Goal: Information Seeking & Learning: Learn about a topic

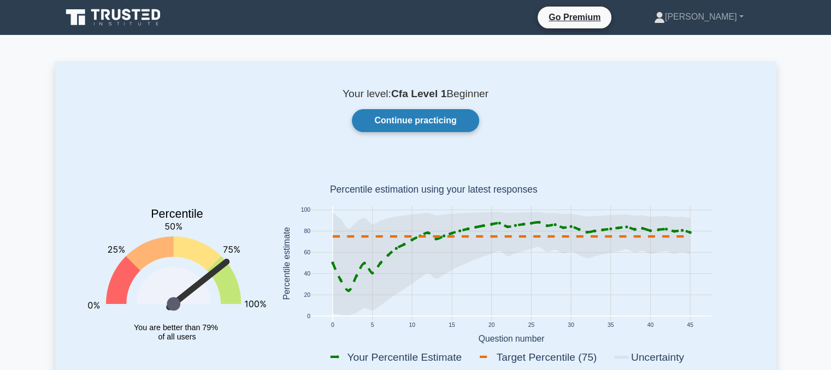
click at [394, 113] on link "Continue practicing" at bounding box center [415, 120] width 127 height 23
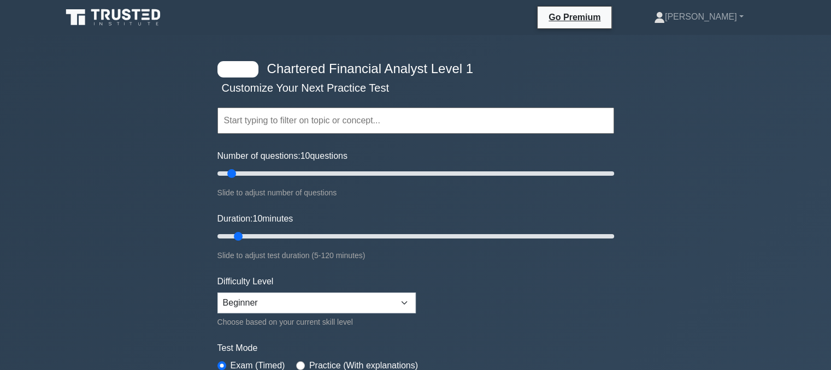
click at [394, 113] on input "text" at bounding box center [415, 121] width 397 height 26
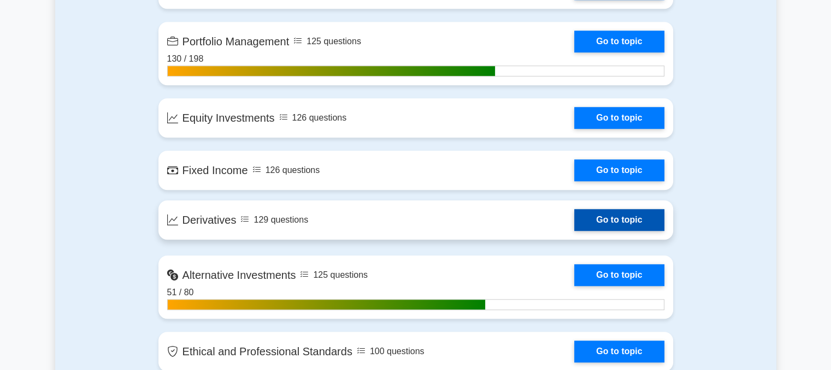
scroll to position [961, 0]
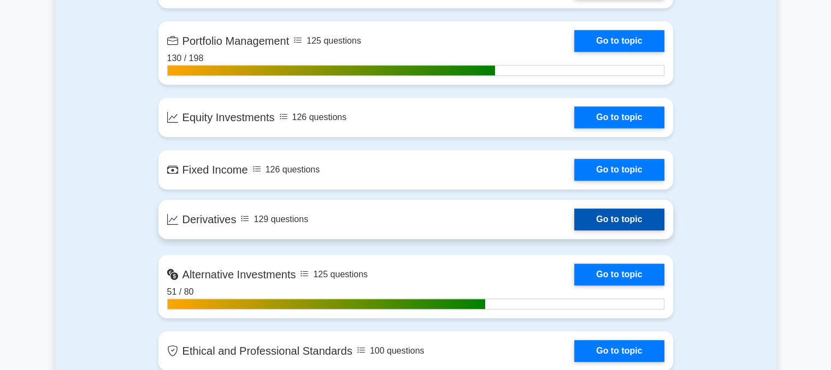
click at [596, 213] on link "Go to topic" at bounding box center [619, 220] width 90 height 22
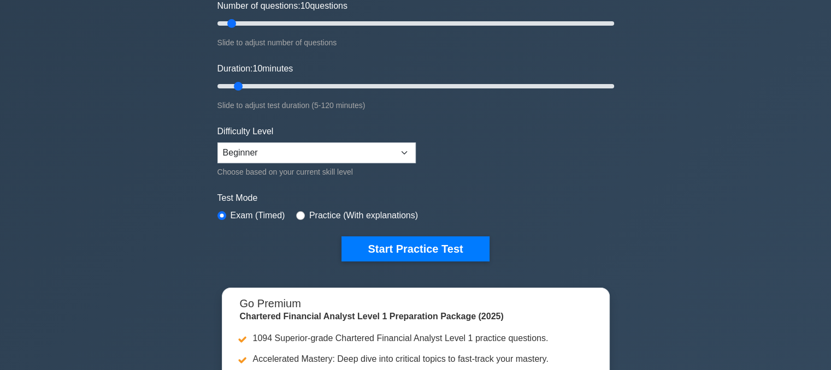
scroll to position [0, 0]
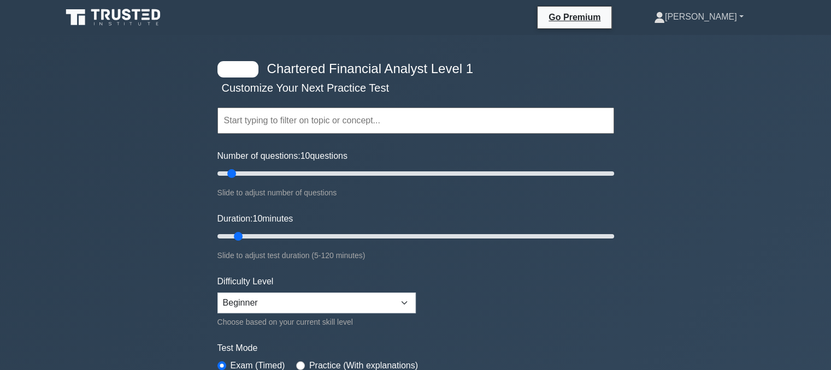
click at [715, 16] on link "[PERSON_NAME]" at bounding box center [699, 17] width 142 height 22
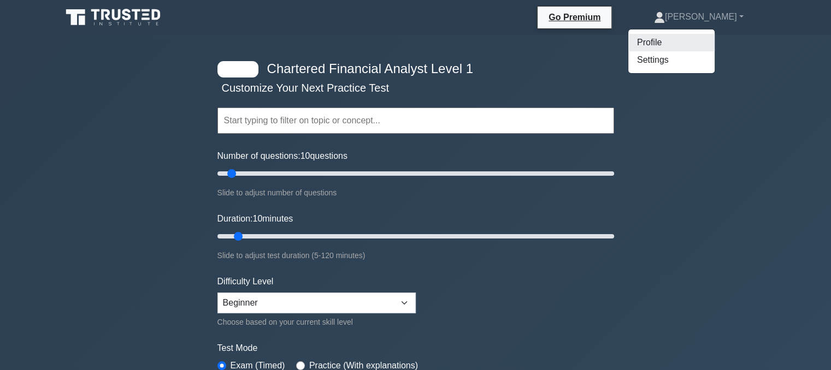
click at [683, 44] on link "Profile" at bounding box center [671, 42] width 86 height 17
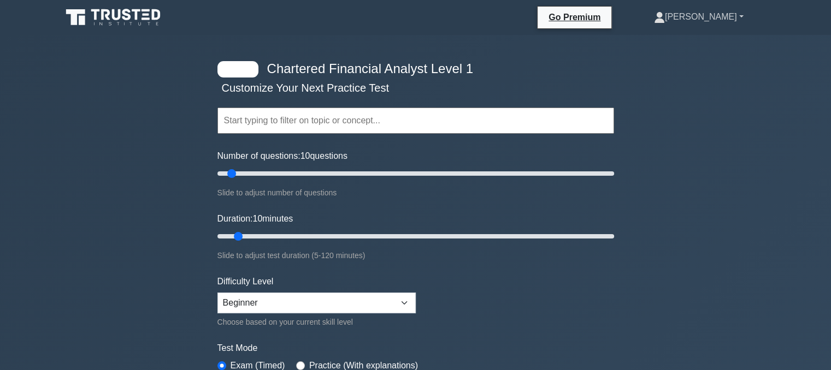
click at [665, 17] on icon at bounding box center [659, 17] width 11 height 11
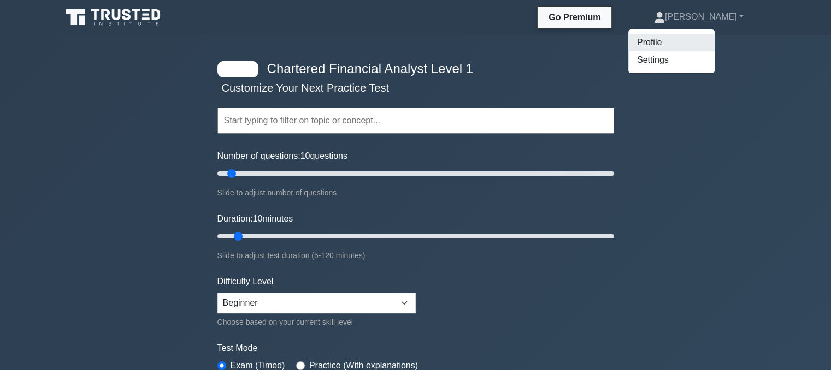
click at [680, 41] on link "Profile" at bounding box center [671, 42] width 86 height 17
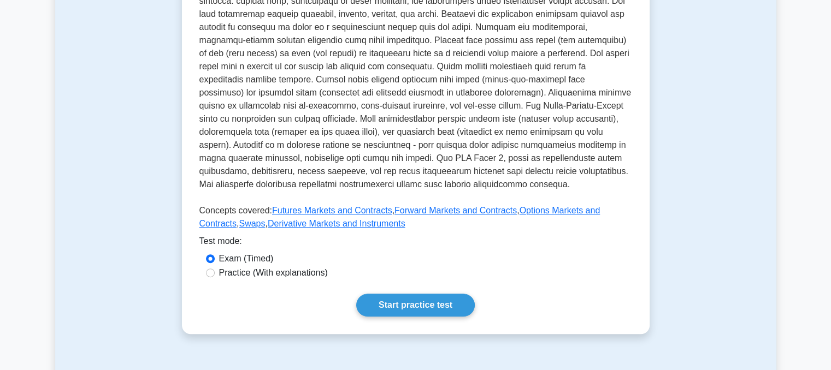
scroll to position [262, 0]
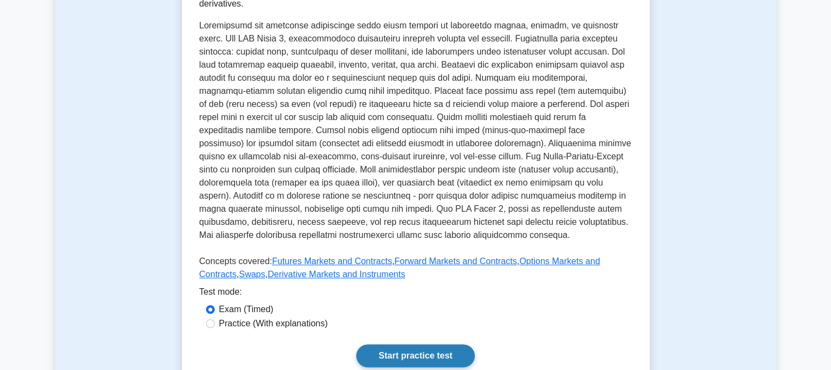
click at [430, 345] on link "Start practice test" at bounding box center [415, 356] width 119 height 23
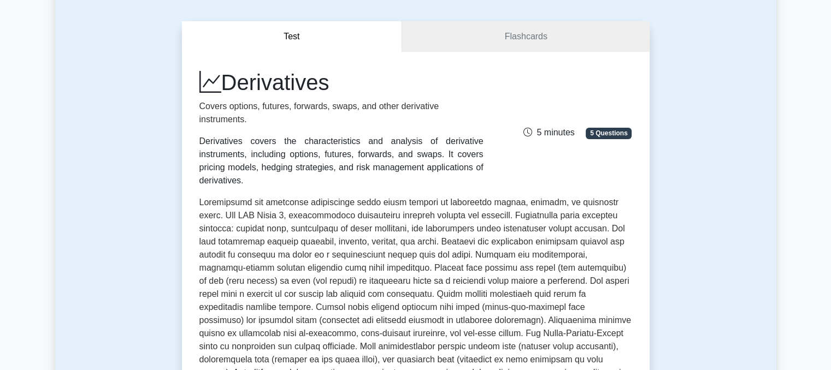
scroll to position [0, 0]
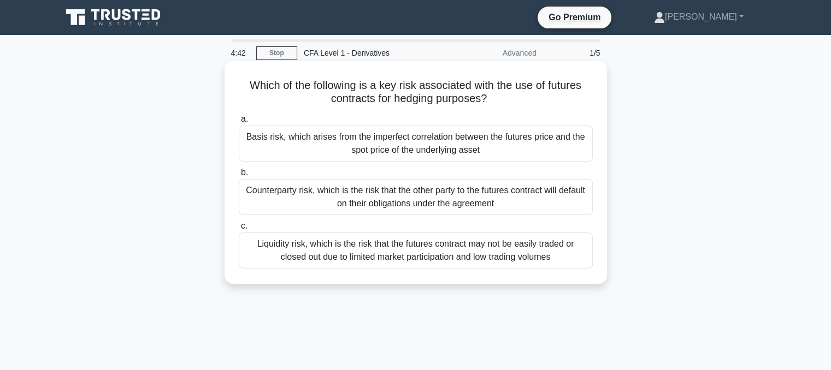
click at [518, 197] on div "Counterparty risk, which is the risk that the other party to the futures contra…" at bounding box center [416, 197] width 354 height 36
click at [239, 176] on input "b. Counterparty risk, which is the risk that the other party to the futures con…" at bounding box center [239, 172] width 0 height 7
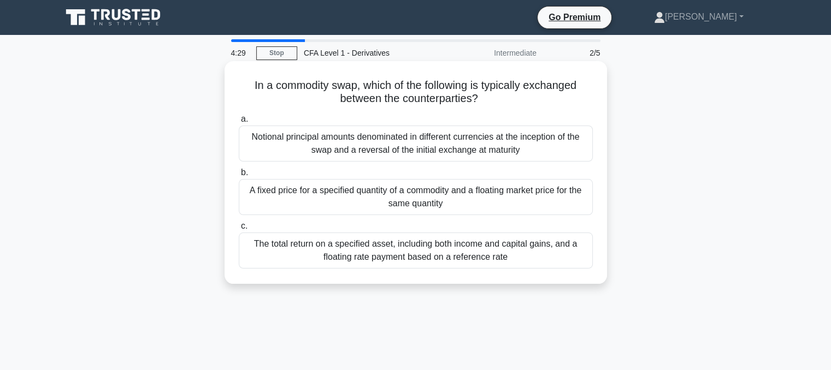
click at [522, 245] on div "The total return on a specified asset, including both income and capital gains,…" at bounding box center [416, 251] width 354 height 36
click at [239, 230] on input "c. The total return on a specified asset, including both income and capital gai…" at bounding box center [239, 226] width 0 height 7
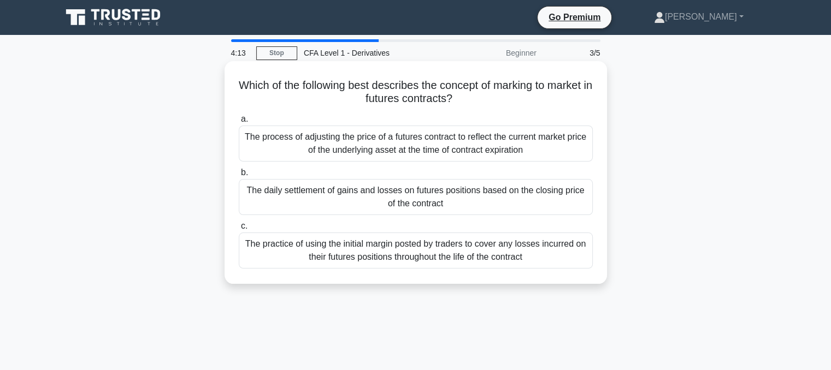
click at [363, 151] on div "The process of adjusting the price of a futures contract to reflect the current…" at bounding box center [416, 144] width 354 height 36
click at [239, 123] on input "a. The process of adjusting the price of a futures contract to reflect the curr…" at bounding box center [239, 119] width 0 height 7
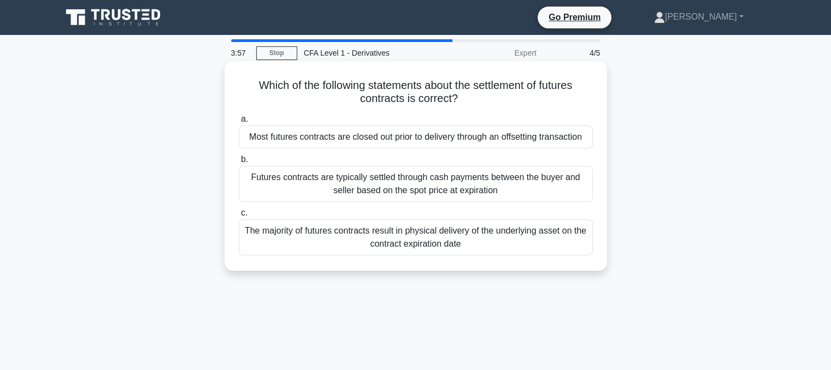
click at [364, 188] on div "Futures contracts are typically settled through cash payments between the buyer…" at bounding box center [416, 184] width 354 height 36
click at [239, 163] on input "b. Futures contracts are typically settled through cash payments between the bu…" at bounding box center [239, 159] width 0 height 7
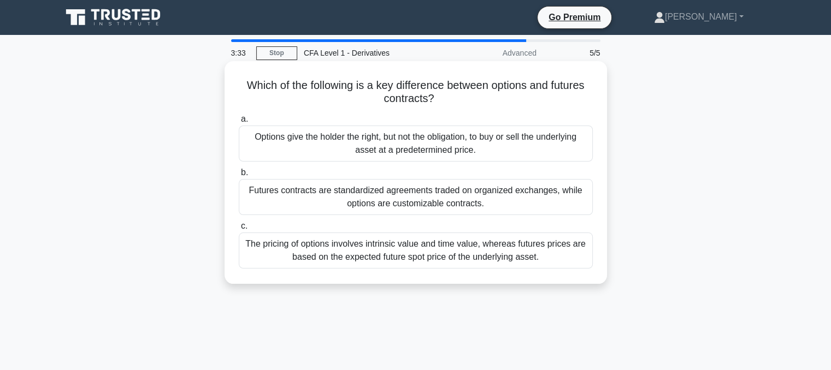
click at [318, 255] on div "The pricing of options involves intrinsic value and time value, whereas futures…" at bounding box center [416, 251] width 354 height 36
click at [239, 230] on input "c. The pricing of options involves intrinsic value and time value, whereas futu…" at bounding box center [239, 226] width 0 height 7
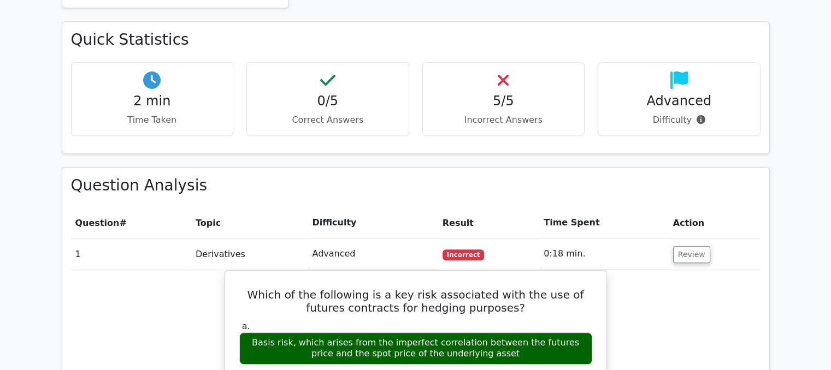
scroll to position [615, 0]
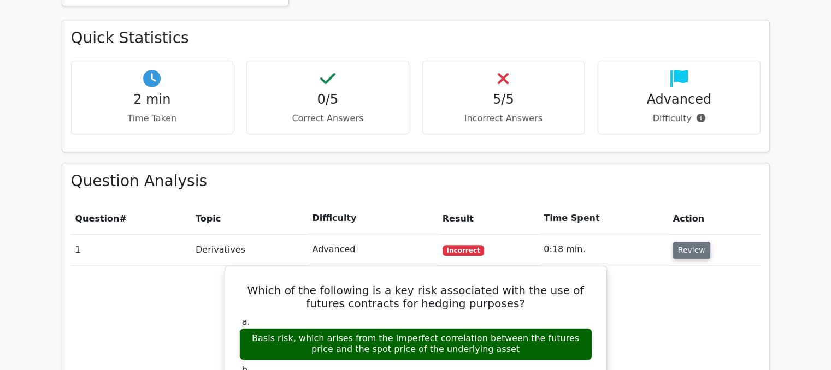
click at [682, 242] on button "Review" at bounding box center [691, 250] width 37 height 17
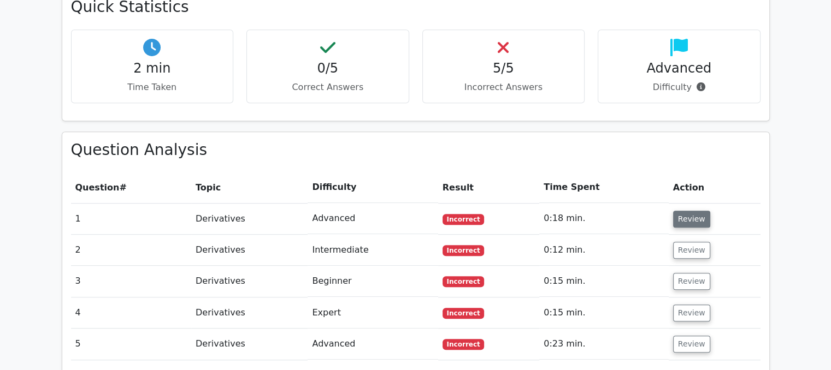
scroll to position [644, 0]
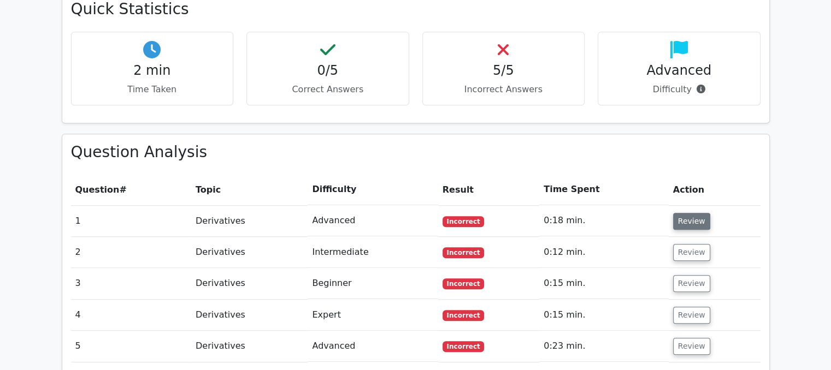
click at [680, 213] on button "Review" at bounding box center [691, 221] width 37 height 17
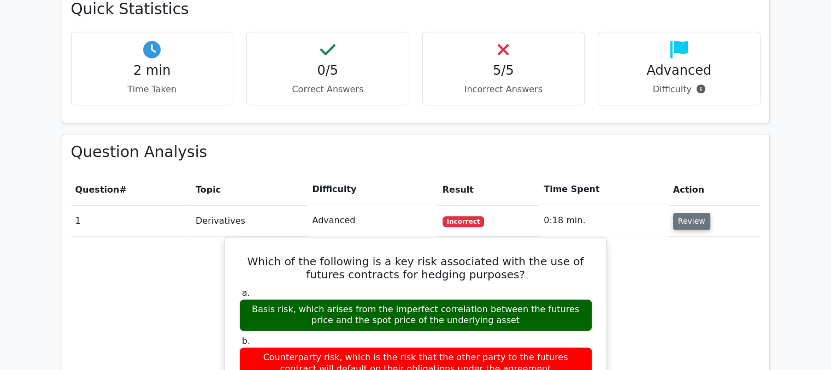
click at [681, 213] on button "Review" at bounding box center [691, 221] width 37 height 17
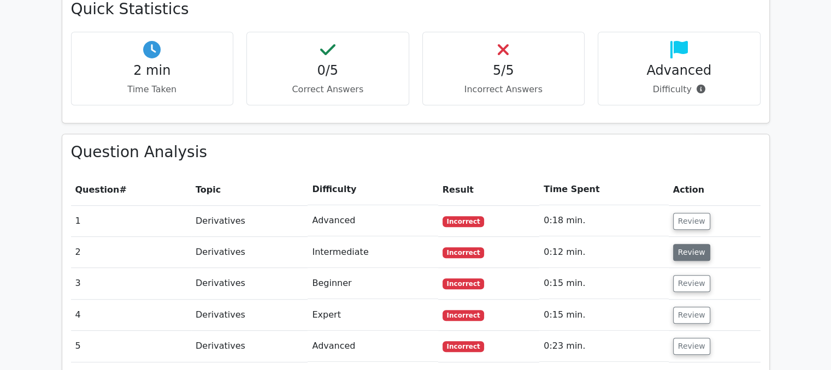
click at [681, 244] on button "Review" at bounding box center [691, 252] width 37 height 17
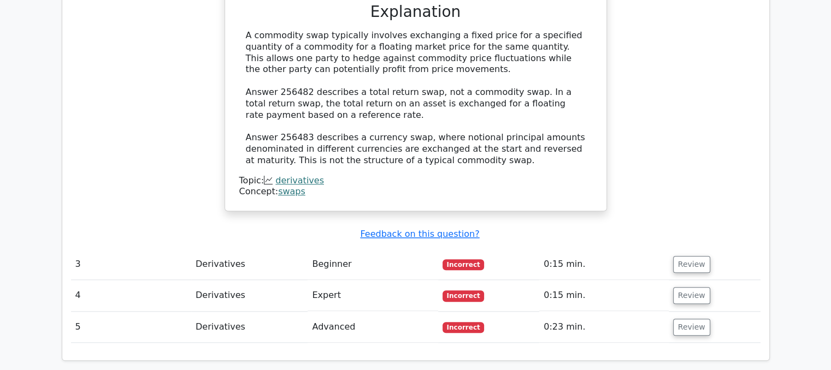
scroll to position [1115, 0]
click at [686, 257] on button "Review" at bounding box center [691, 265] width 37 height 17
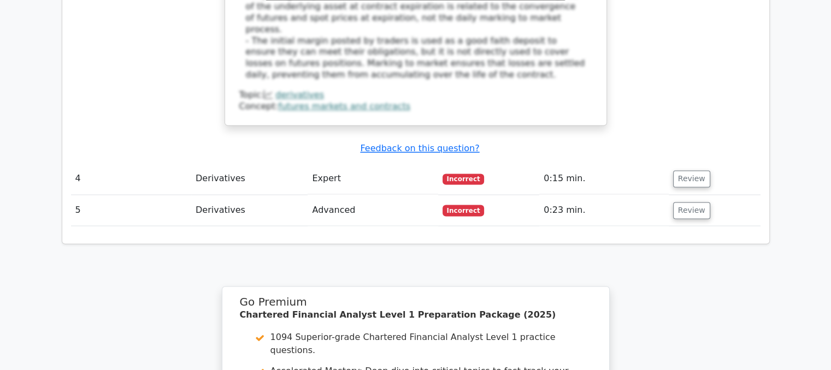
scroll to position [1741, 0]
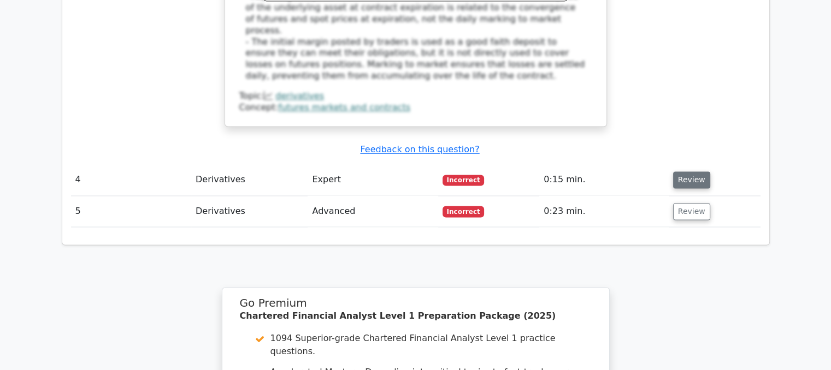
click at [673, 172] on button "Review" at bounding box center [691, 180] width 37 height 17
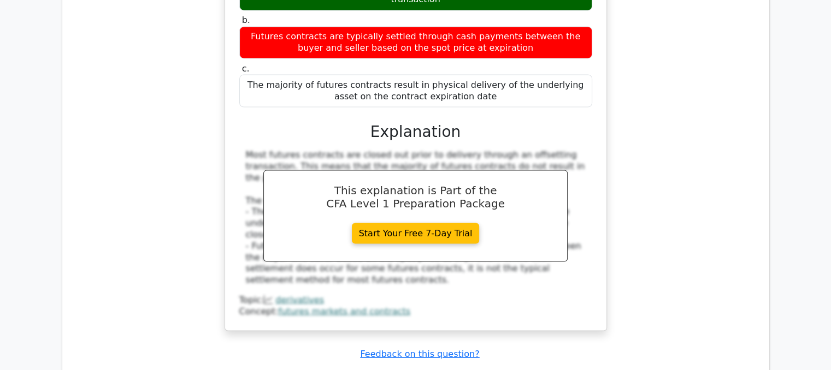
scroll to position [2011, 0]
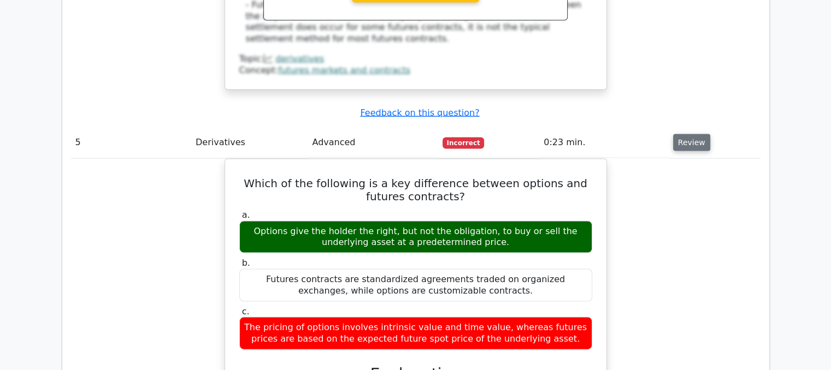
scroll to position [2261, 0]
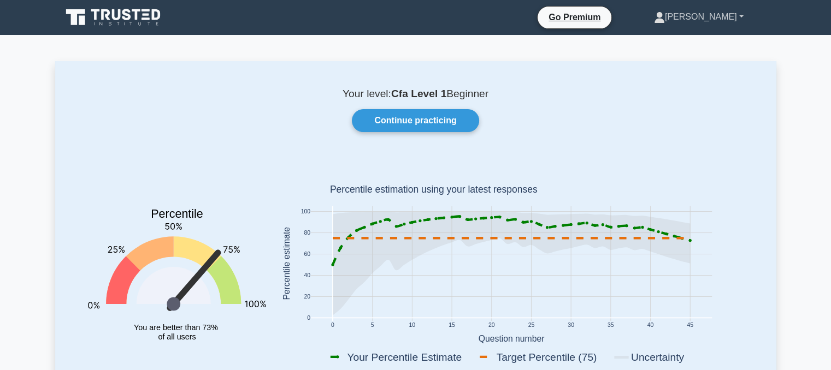
click at [727, 15] on link "[PERSON_NAME]" at bounding box center [699, 17] width 142 height 22
click at [715, 60] on link "Settings" at bounding box center [671, 59] width 86 height 17
click at [394, 115] on link "Continue practicing" at bounding box center [415, 120] width 127 height 23
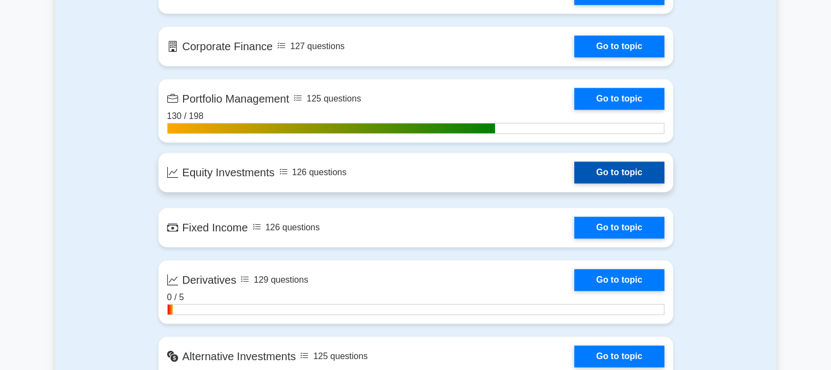
scroll to position [904, 0]
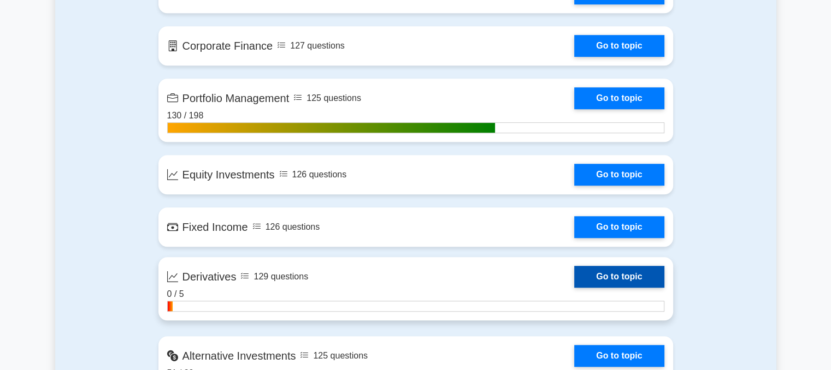
click at [581, 274] on link "Go to topic" at bounding box center [619, 277] width 90 height 22
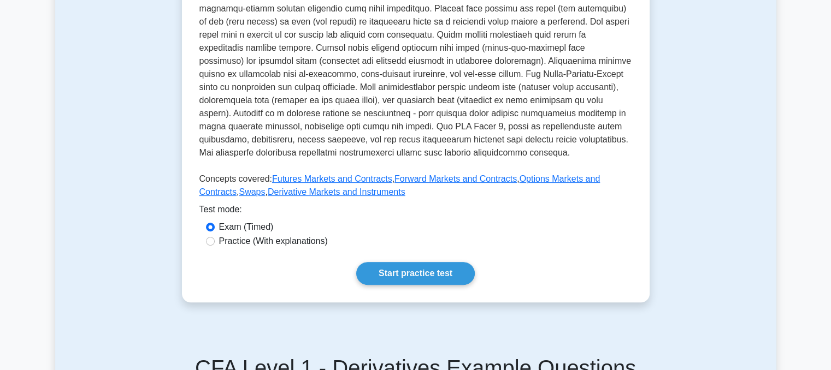
scroll to position [347, 0]
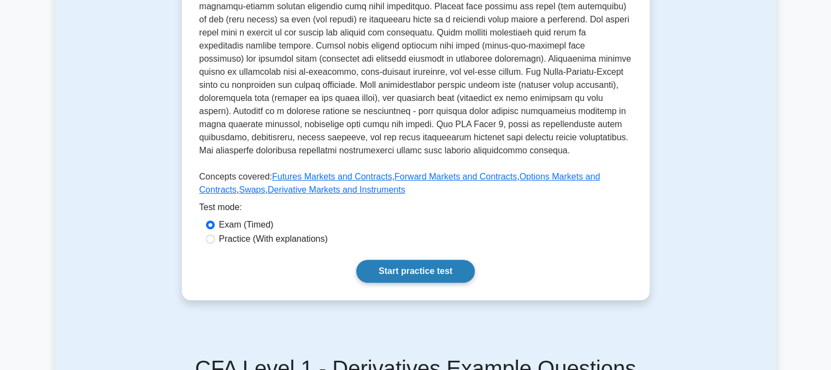
click at [413, 261] on link "Start practice test" at bounding box center [415, 271] width 119 height 23
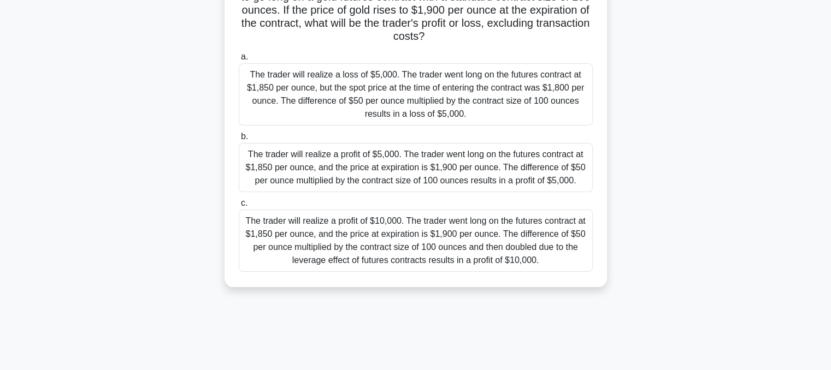
scroll to position [129, 0]
click at [414, 220] on div "The trader will realize a profit of $10,000. The trader went long on the future…" at bounding box center [416, 240] width 354 height 62
click at [239, 206] on input "c. The trader will realize a profit of $10,000. The trader went long on the fut…" at bounding box center [239, 202] width 0 height 7
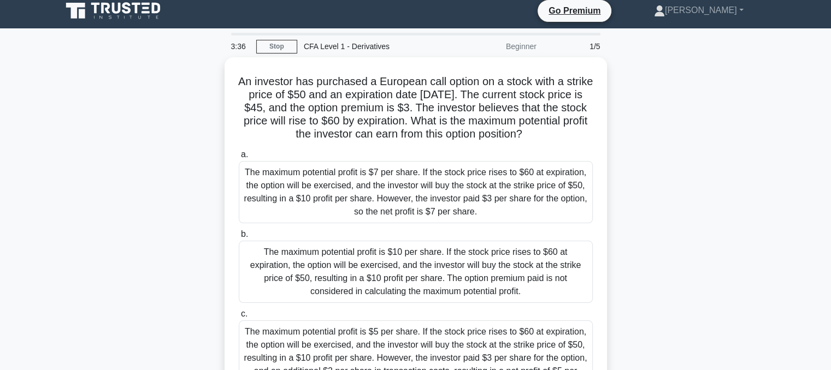
scroll to position [0, 0]
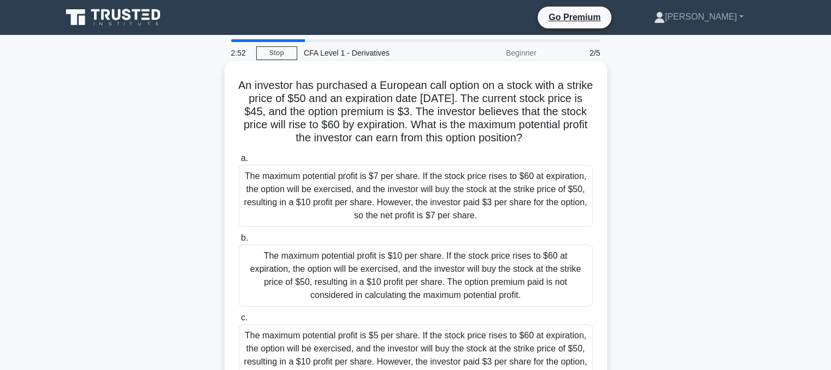
click at [428, 268] on div "The maximum potential profit is $10 per share. If the stock price rises to $60 …" at bounding box center [416, 276] width 354 height 62
click at [239, 242] on input "b. The maximum potential profit is $10 per share. If the stock price rises to $…" at bounding box center [239, 238] width 0 height 7
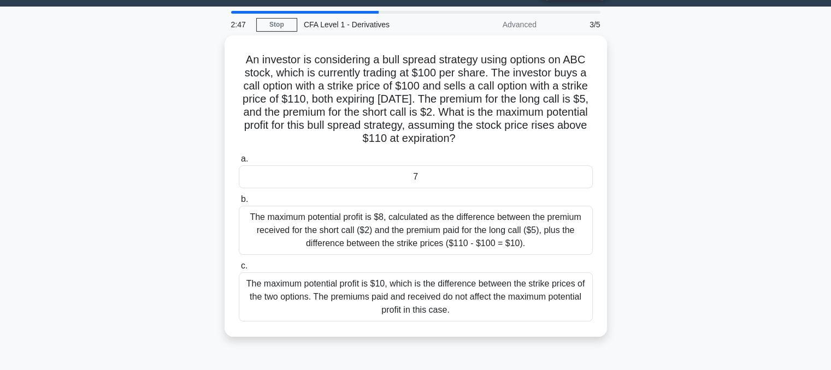
scroll to position [28, 0]
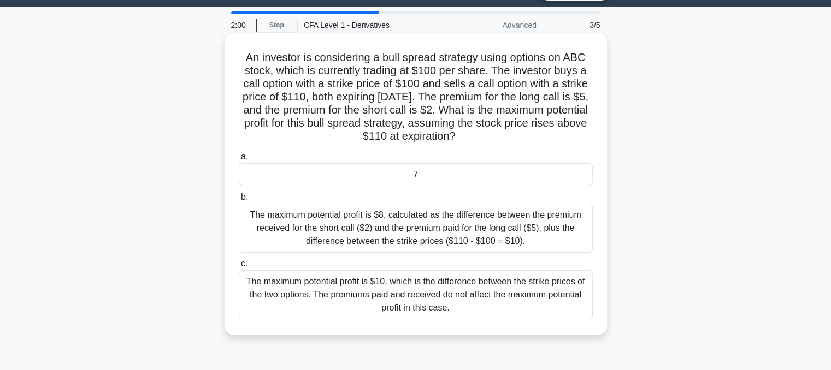
click at [382, 172] on div "7" at bounding box center [416, 174] width 354 height 23
click at [239, 161] on input "a. 7" at bounding box center [239, 157] width 0 height 7
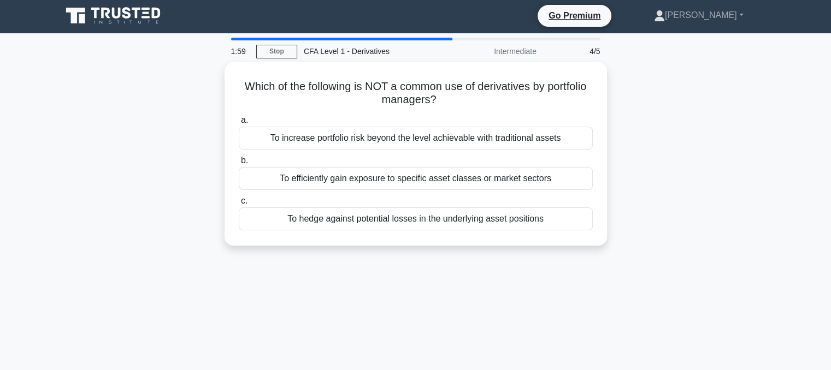
scroll to position [0, 0]
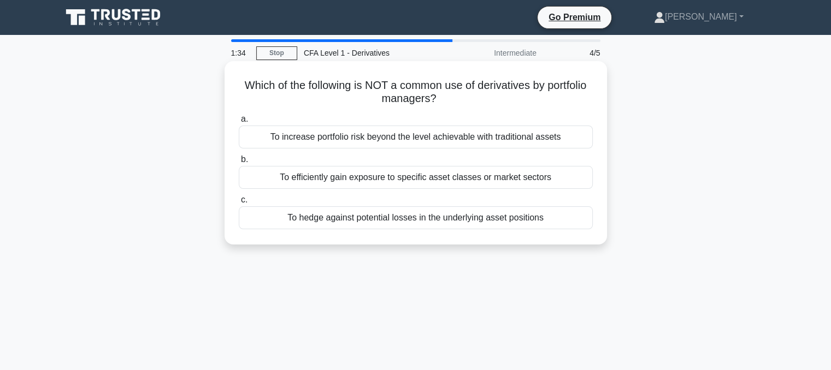
click at [338, 143] on div "To increase portfolio risk beyond the level achievable with traditional assets" at bounding box center [416, 137] width 354 height 23
click at [239, 123] on input "a. To increase portfolio risk beyond the level achievable with traditional asse…" at bounding box center [239, 119] width 0 height 7
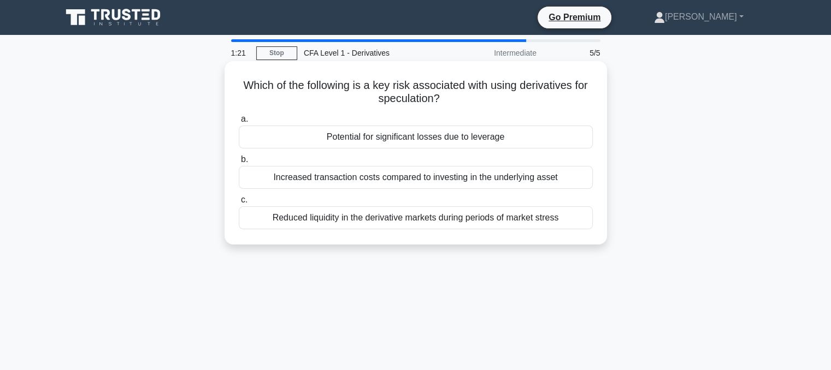
click at [308, 221] on div "Reduced liquidity in the derivative markets during periods of market stress" at bounding box center [416, 218] width 354 height 23
click at [239, 204] on input "c. Reduced liquidity in the derivative markets during periods of market stress" at bounding box center [239, 200] width 0 height 7
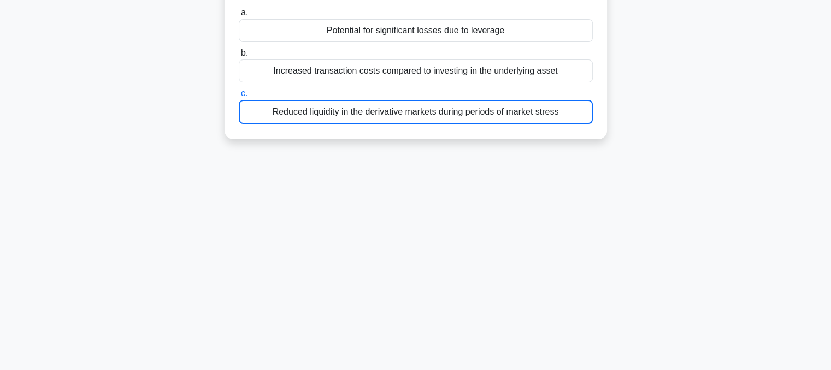
scroll to position [133, 0]
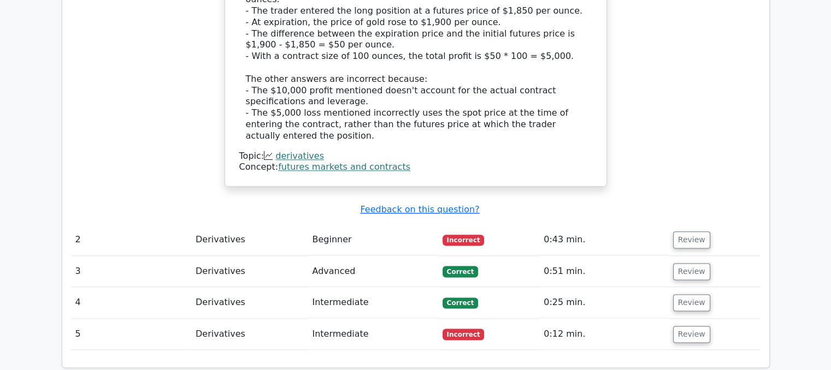
scroll to position [1313, 0]
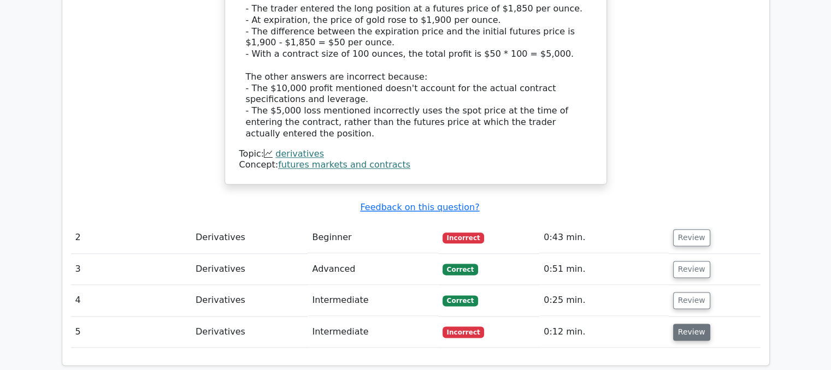
click at [673, 324] on button "Review" at bounding box center [691, 332] width 37 height 17
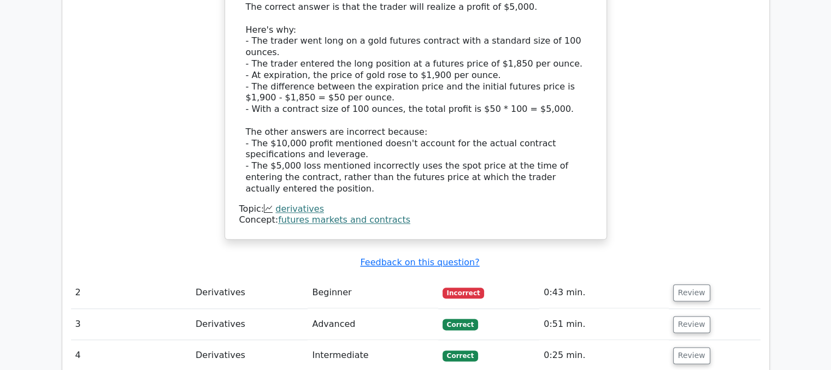
scroll to position [1256, 0]
click at [675, 286] on button "Review" at bounding box center [691, 294] width 37 height 17
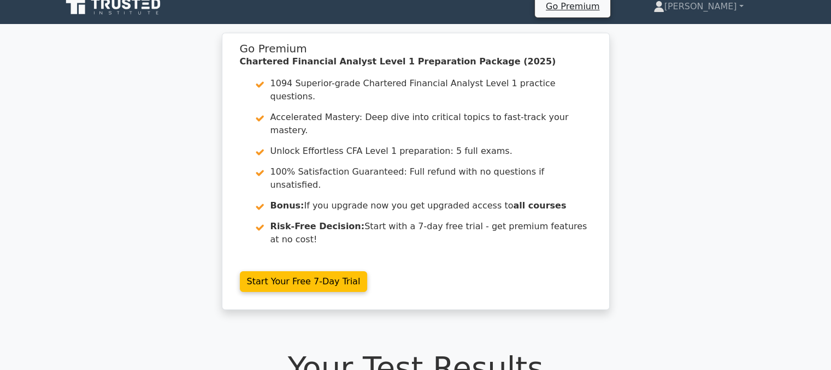
scroll to position [7, 0]
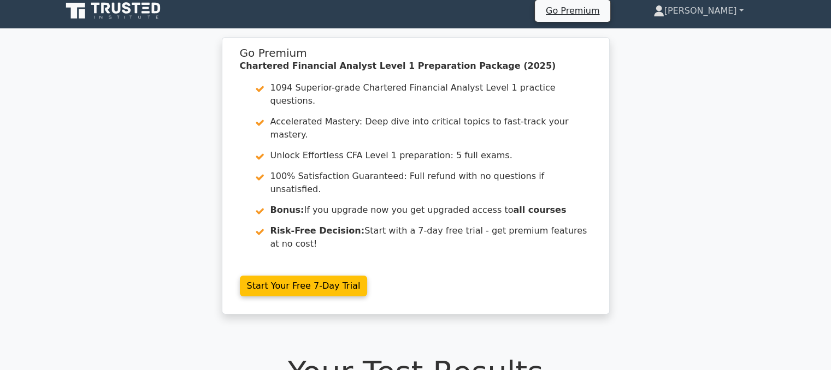
click at [706, 14] on link "[PERSON_NAME]" at bounding box center [698, 11] width 143 height 22
click at [686, 40] on link "Profile" at bounding box center [671, 36] width 86 height 17
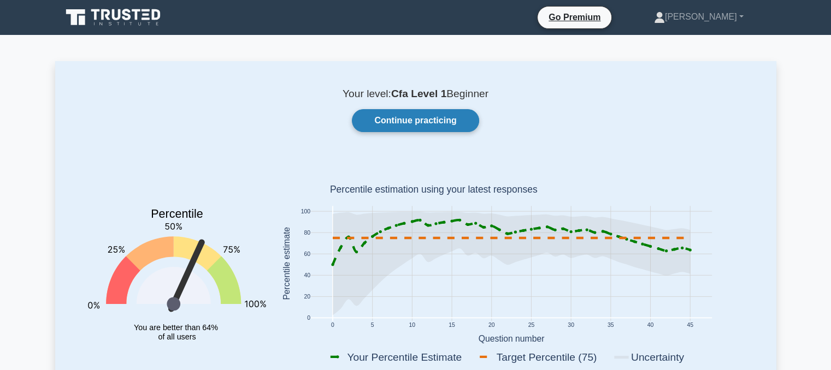
click at [438, 118] on link "Continue practicing" at bounding box center [415, 120] width 127 height 23
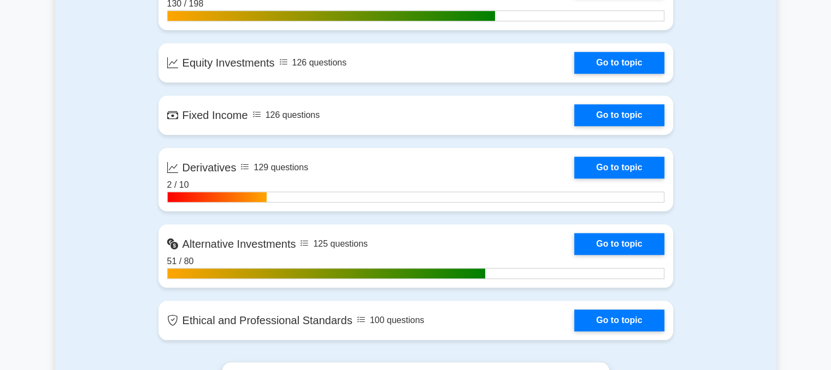
scroll to position [1015, 0]
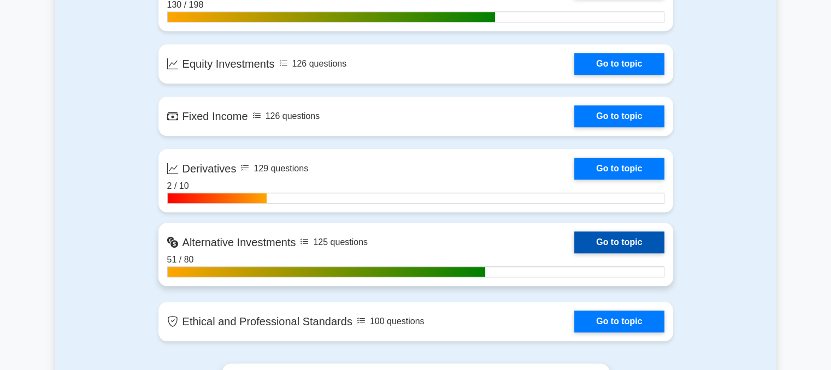
click at [588, 250] on link "Go to topic" at bounding box center [619, 243] width 90 height 22
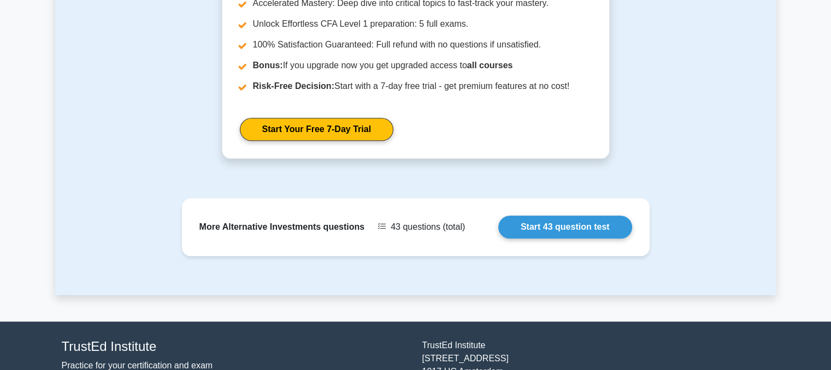
scroll to position [1232, 0]
